Goal: Information Seeking & Learning: Understand process/instructions

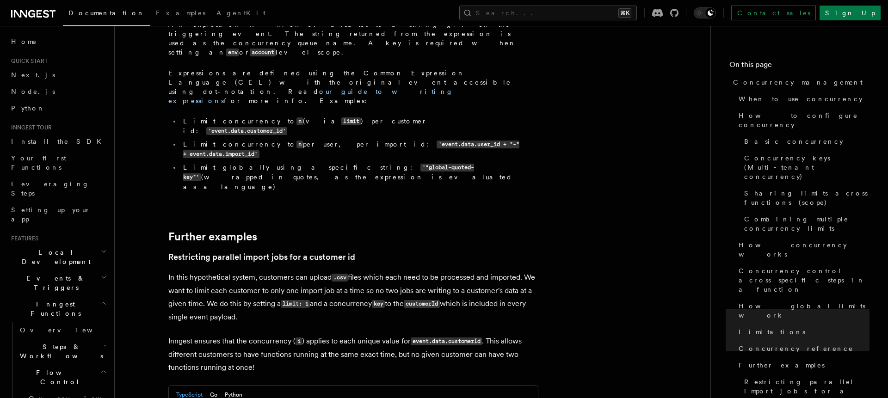
scroll to position [3530, 0]
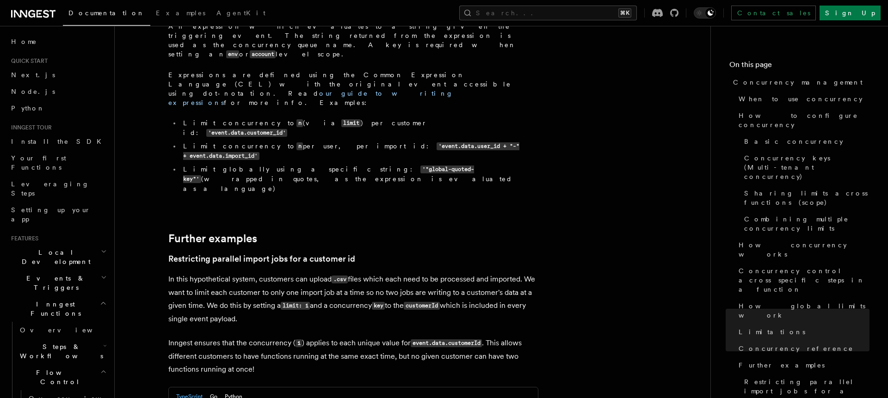
drag, startPoint x: 225, startPoint y: 238, endPoint x: 182, endPoint y: 223, distance: 45.6
drag, startPoint x: 297, startPoint y: 235, endPoint x: 292, endPoint y: 228, distance: 9.4
copy code "key : `event.data.customerId` ,"
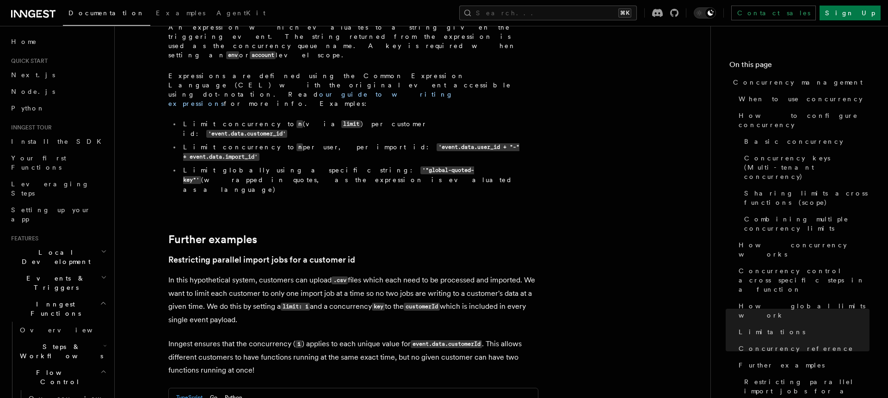
scroll to position [3523, 0]
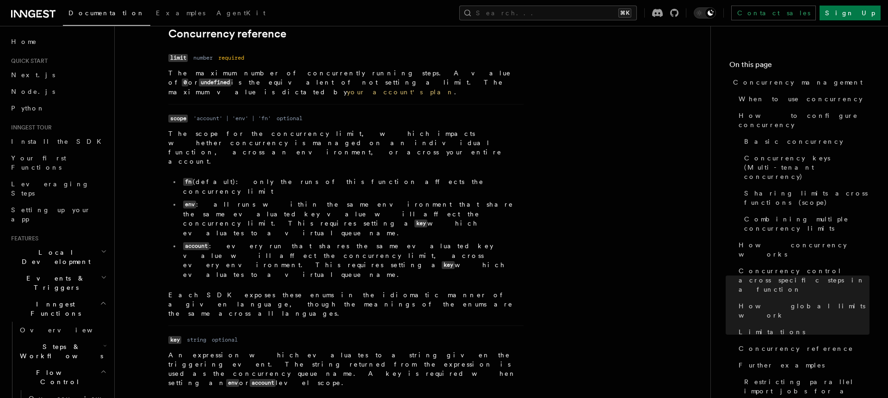
scroll to position [3184, 0]
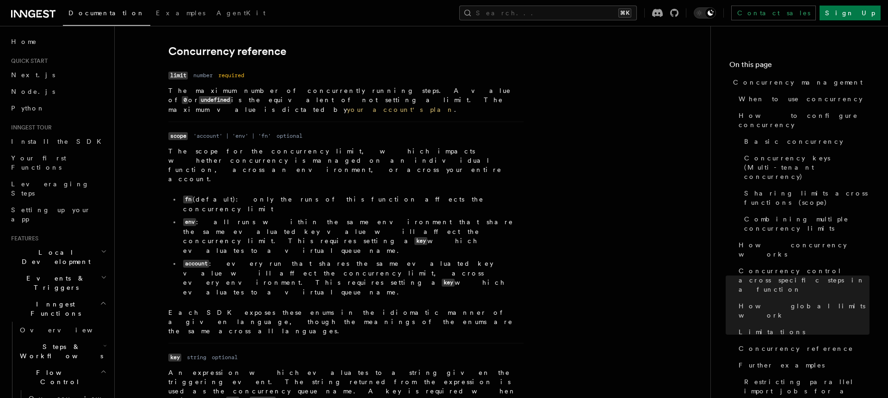
drag, startPoint x: 321, startPoint y: 272, endPoint x: 478, endPoint y: 273, distance: 156.8
copy code "'event.data.user_id + "-" + event.data.import_id'"
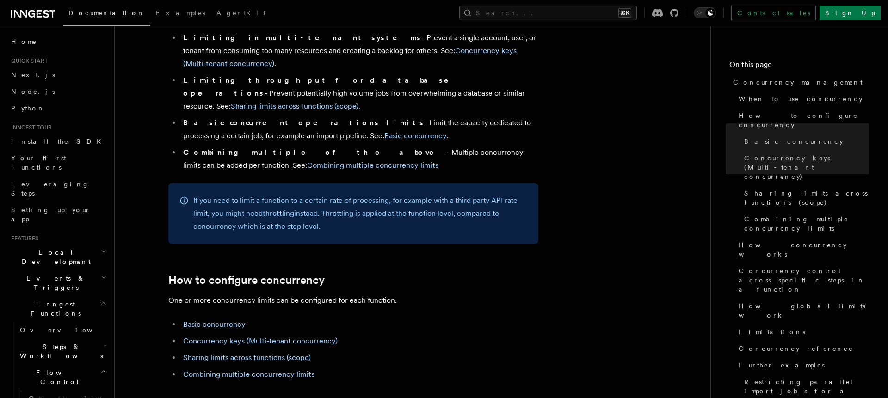
scroll to position [0, 0]
